Goal: Task Accomplishment & Management: Manage account settings

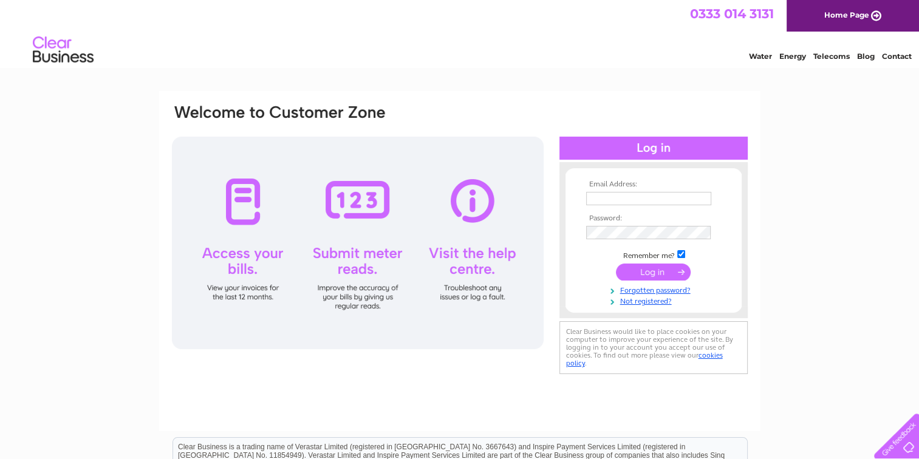
type input "hugh.edmond@btinternet.com"
click at [644, 268] on input "submit" at bounding box center [653, 272] width 75 height 17
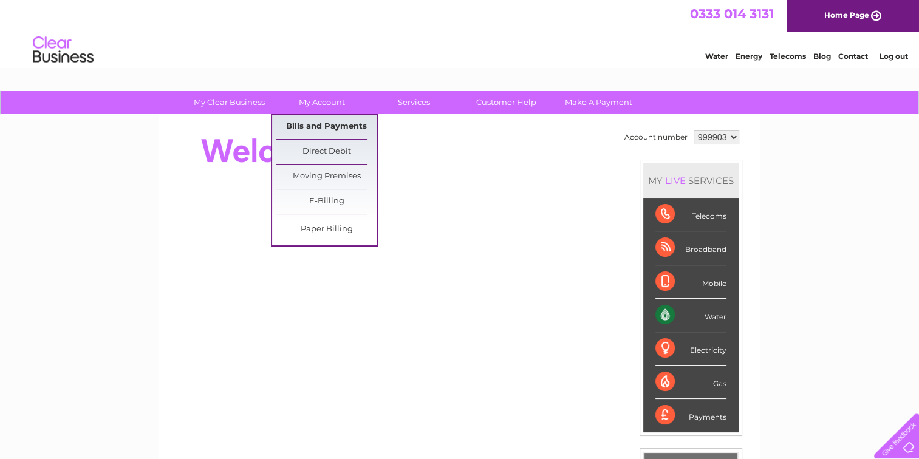
click at [320, 124] on link "Bills and Payments" at bounding box center [326, 127] width 100 height 24
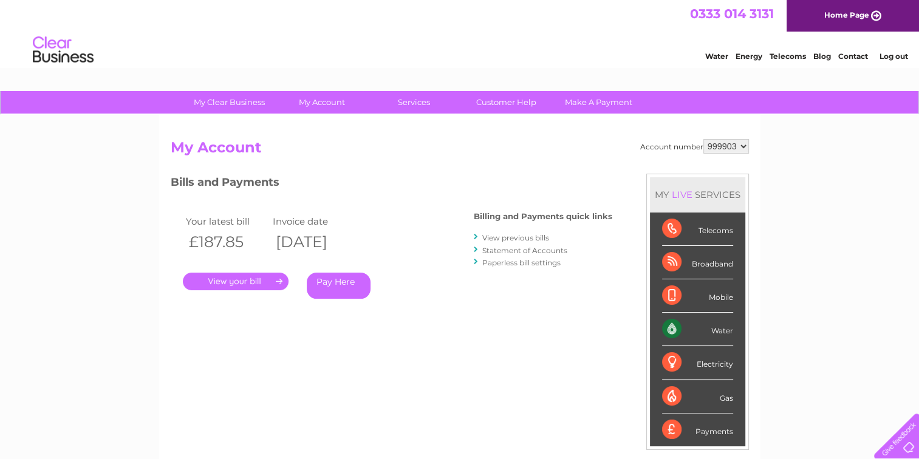
click at [520, 234] on link "View previous bills" at bounding box center [515, 237] width 67 height 9
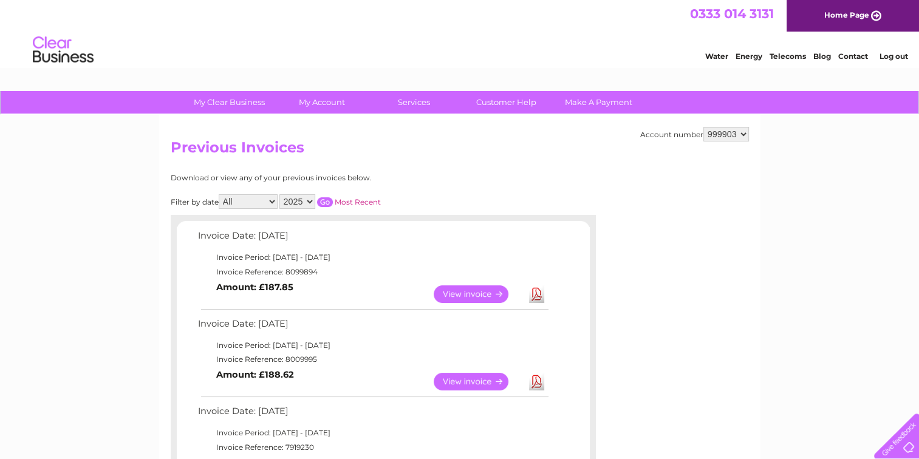
click at [482, 290] on link "View" at bounding box center [478, 294] width 89 height 18
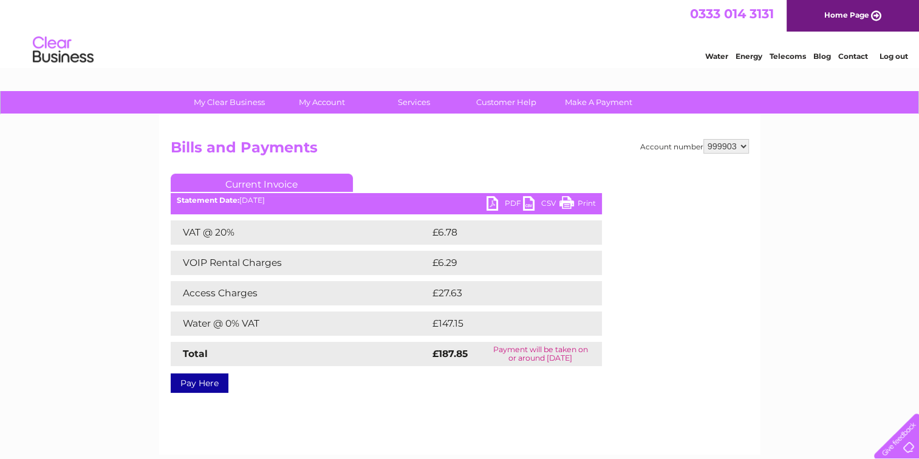
click at [506, 196] on link "PDF" at bounding box center [505, 205] width 36 height 18
click at [893, 55] on link "Log out" at bounding box center [893, 56] width 29 height 9
